Goal: Obtain resource: Obtain resource

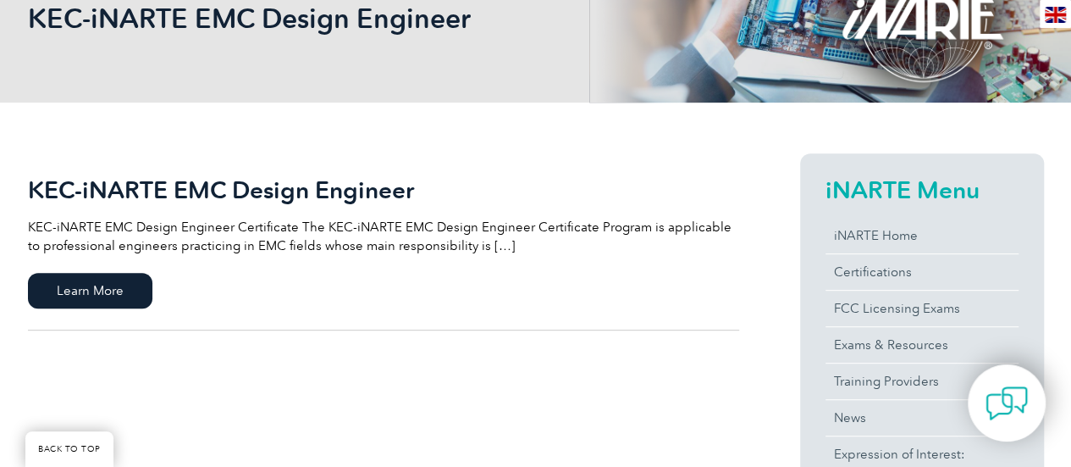
scroll to position [339, 0]
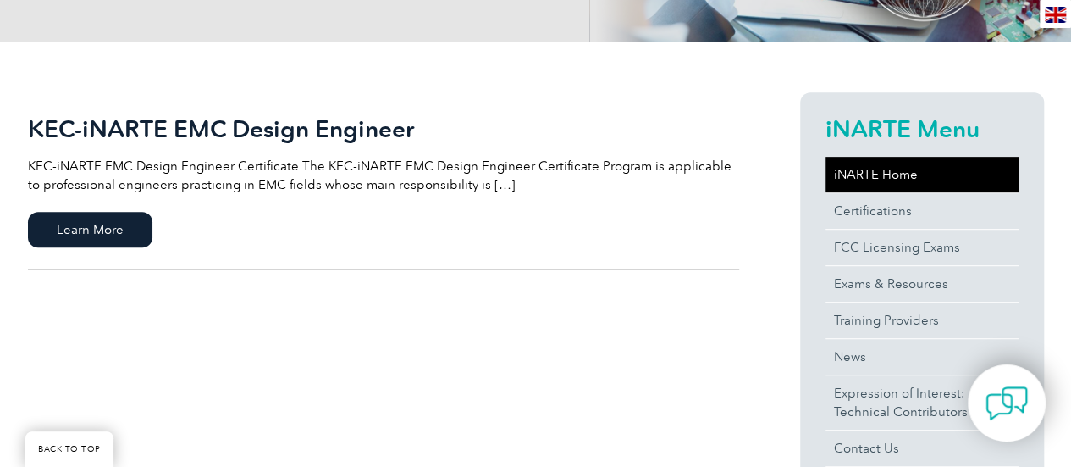
click at [857, 175] on link "iNARTE Home" at bounding box center [922, 175] width 193 height 36
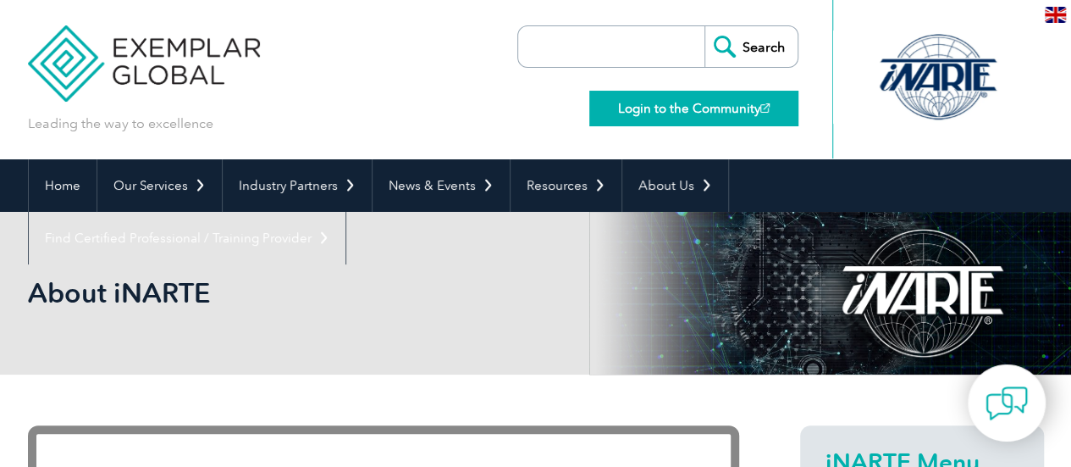
click at [628, 114] on link "Login to the Community" at bounding box center [693, 109] width 209 height 36
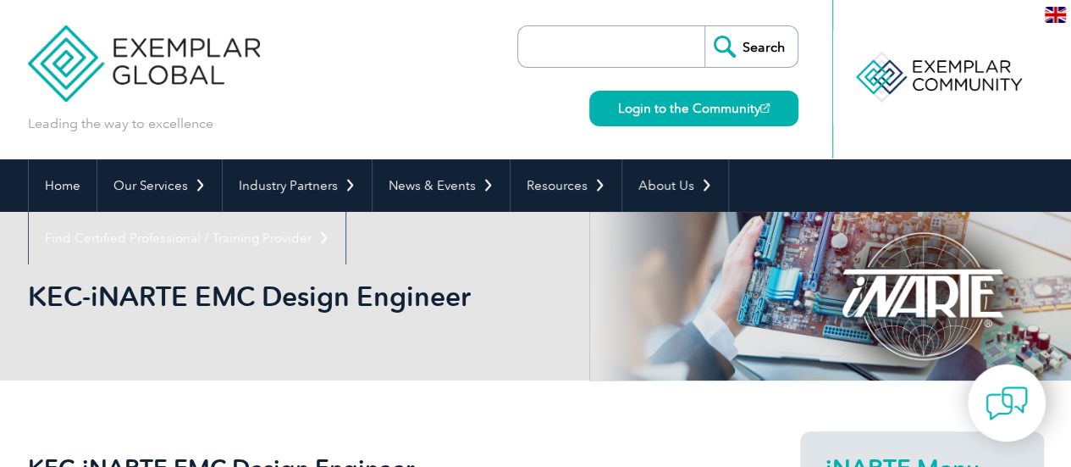
click at [166, 64] on img at bounding box center [144, 51] width 233 height 102
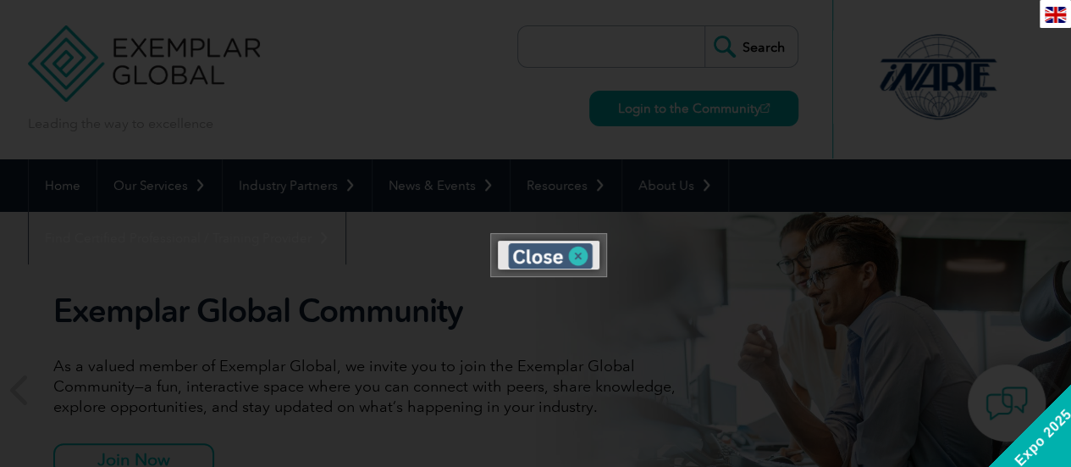
click at [528, 262] on img at bounding box center [550, 255] width 85 height 25
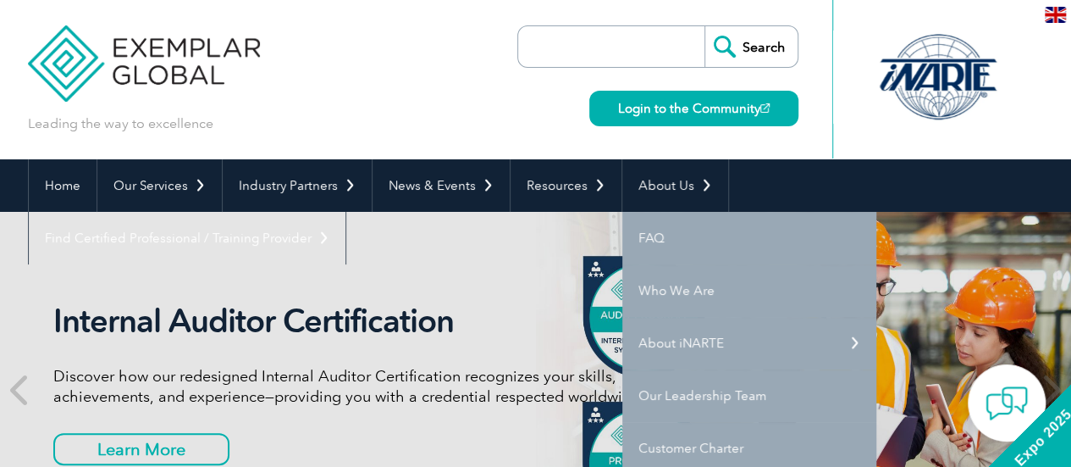
scroll to position [85, 0]
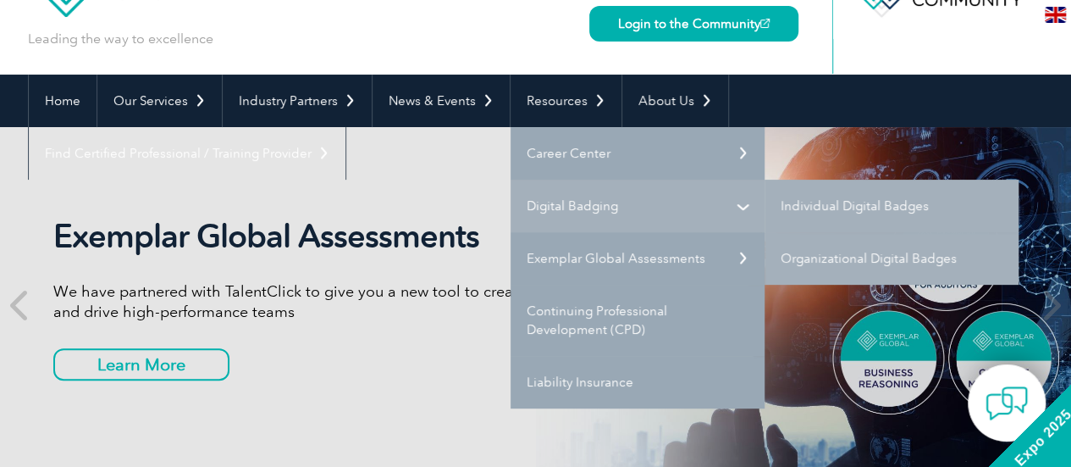
click at [575, 199] on link "Digital Badging" at bounding box center [638, 206] width 254 height 53
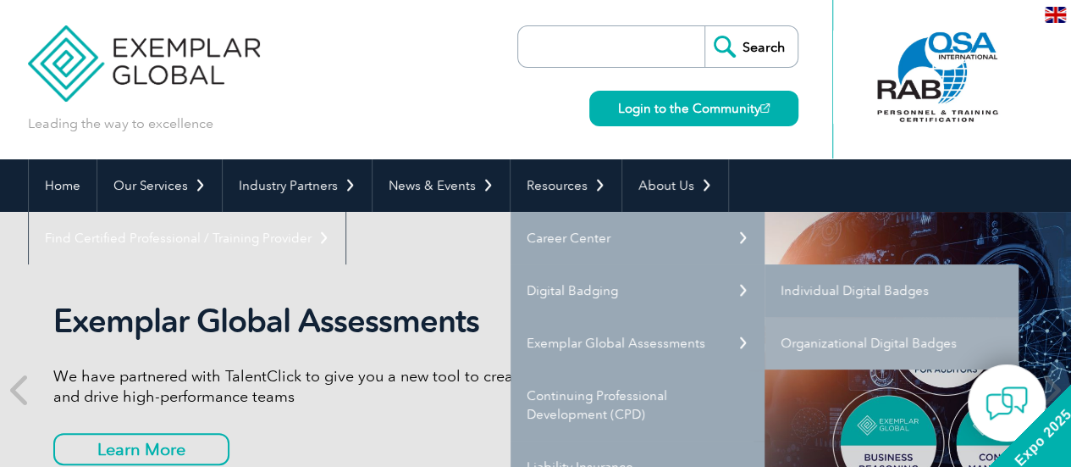
click at [866, 290] on link "Individual Digital Badges" at bounding box center [892, 290] width 254 height 53
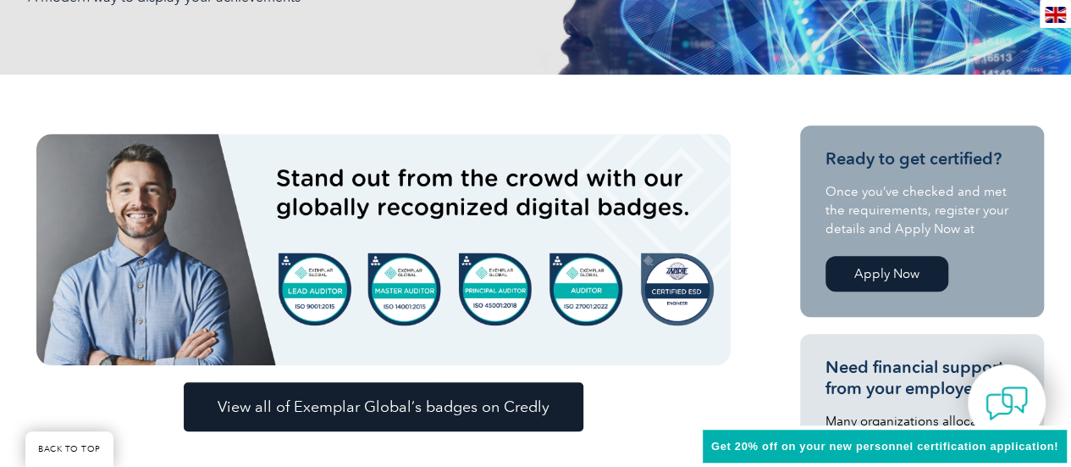
scroll to position [339, 0]
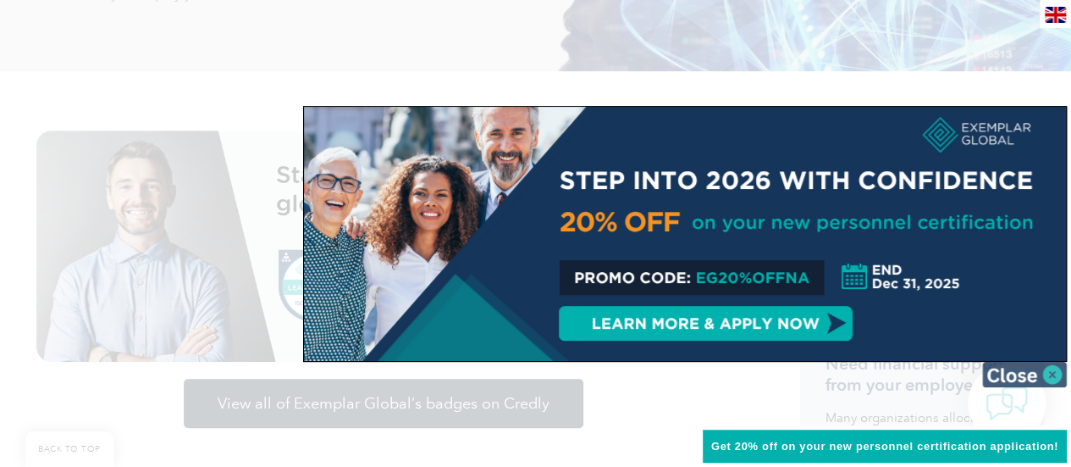
click at [1048, 372] on img at bounding box center [1024, 374] width 85 height 25
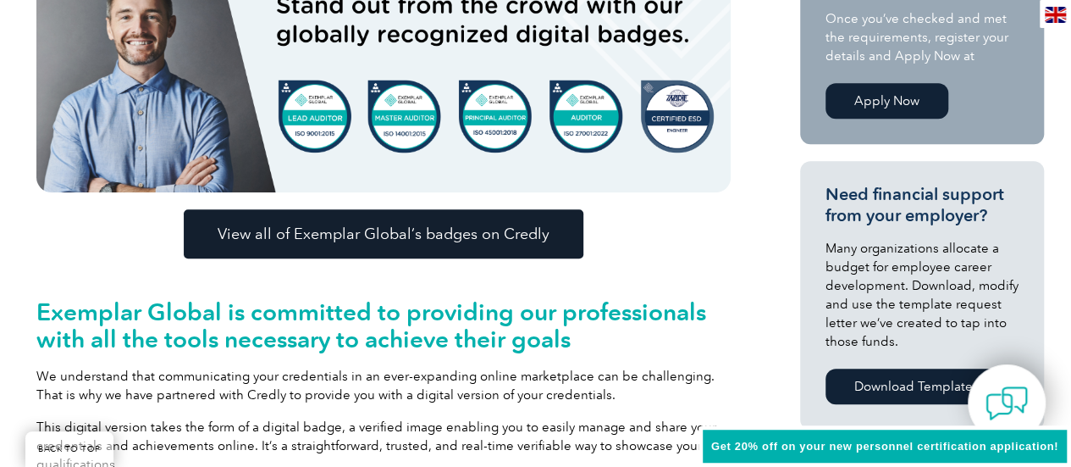
scroll to position [593, 0]
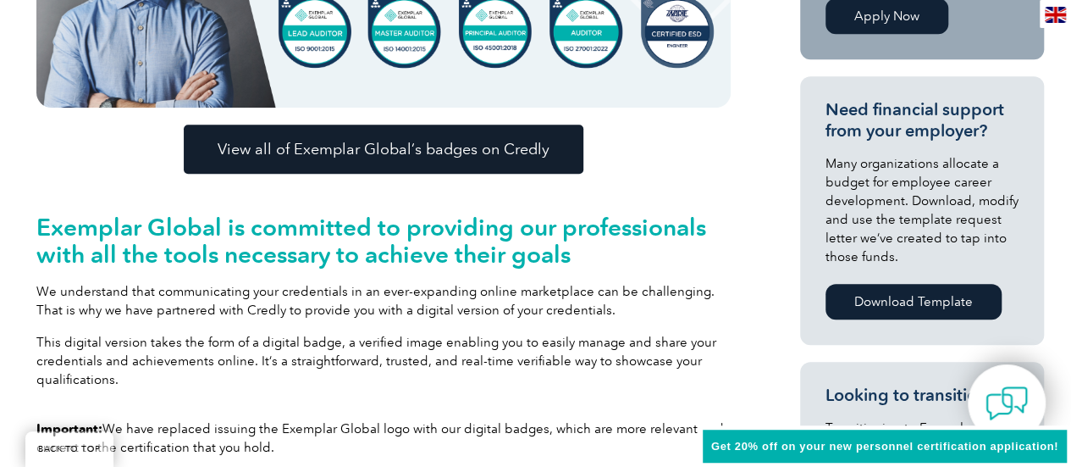
click at [932, 307] on link "Download Template" at bounding box center [914, 302] width 176 height 36
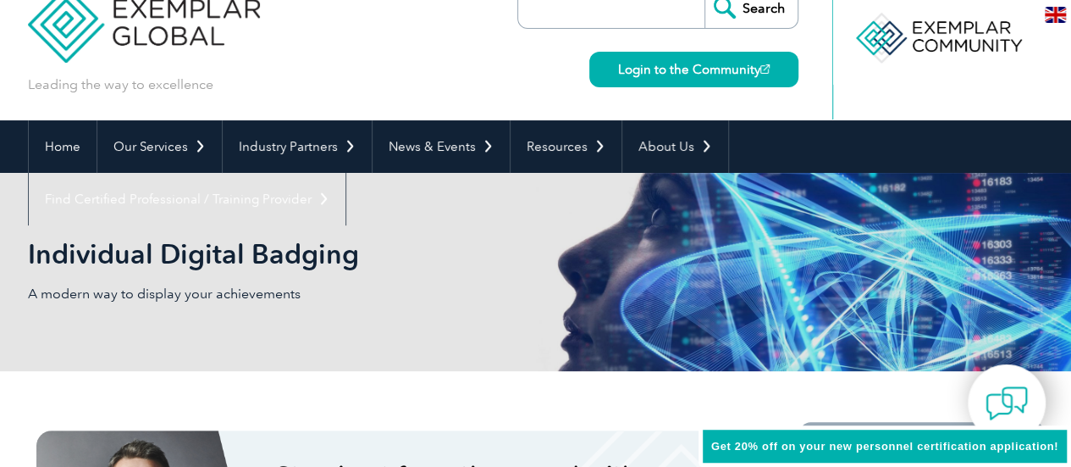
scroll to position [0, 0]
